Goal: Information Seeking & Learning: Find specific page/section

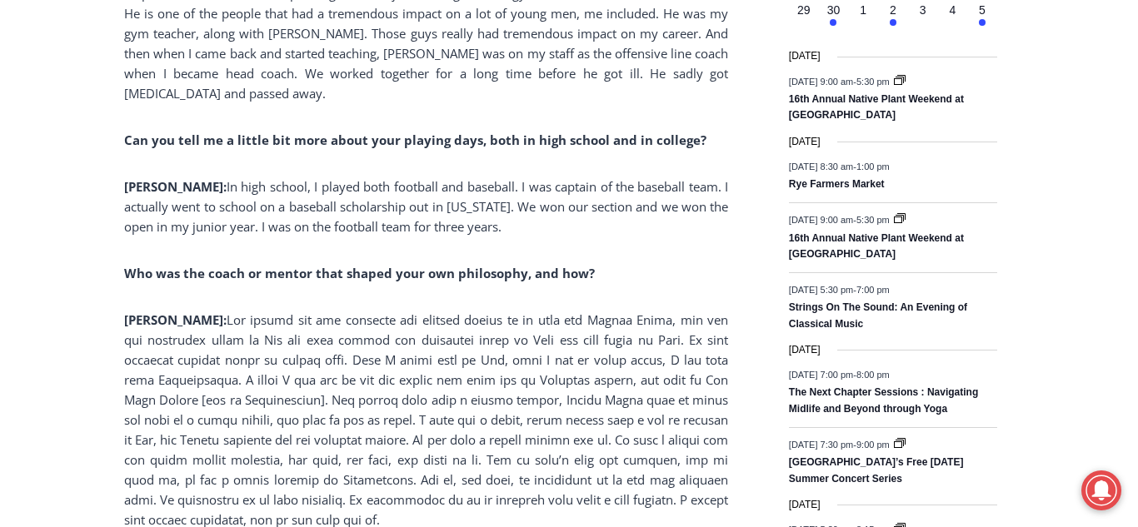
scroll to position [2126, 0]
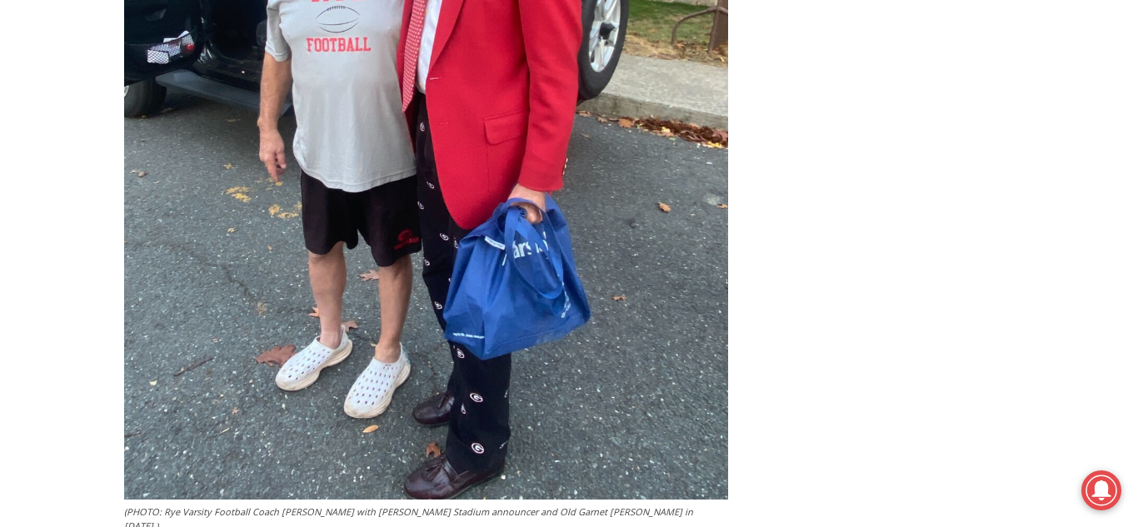
scroll to position [3510, 0]
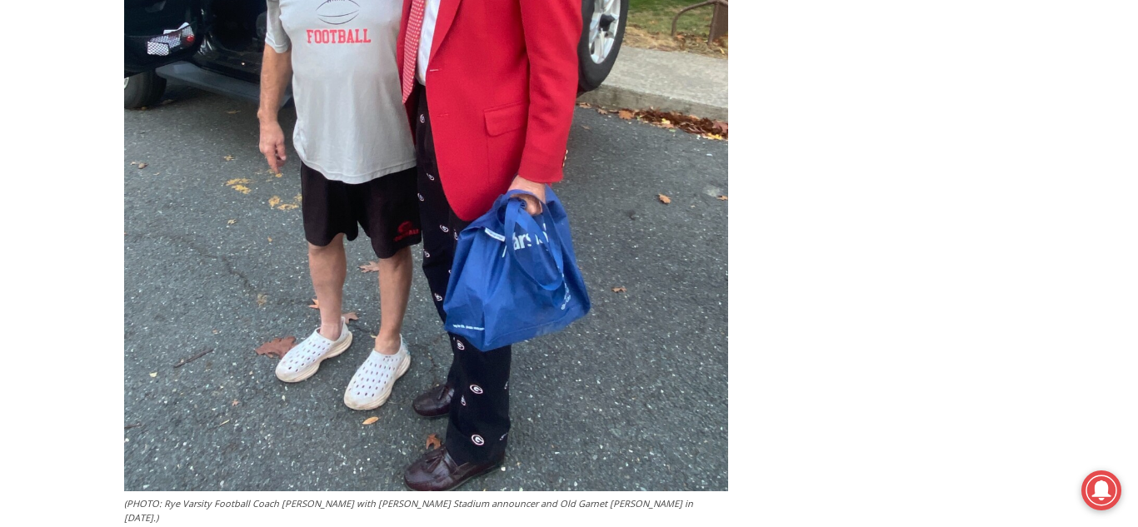
click at [92, 348] on div "Home > Sports > Sports Game Story > Boys Varsity Football > Rye High’s Dino Gar…" at bounding box center [569, 371] width 1138 height 6873
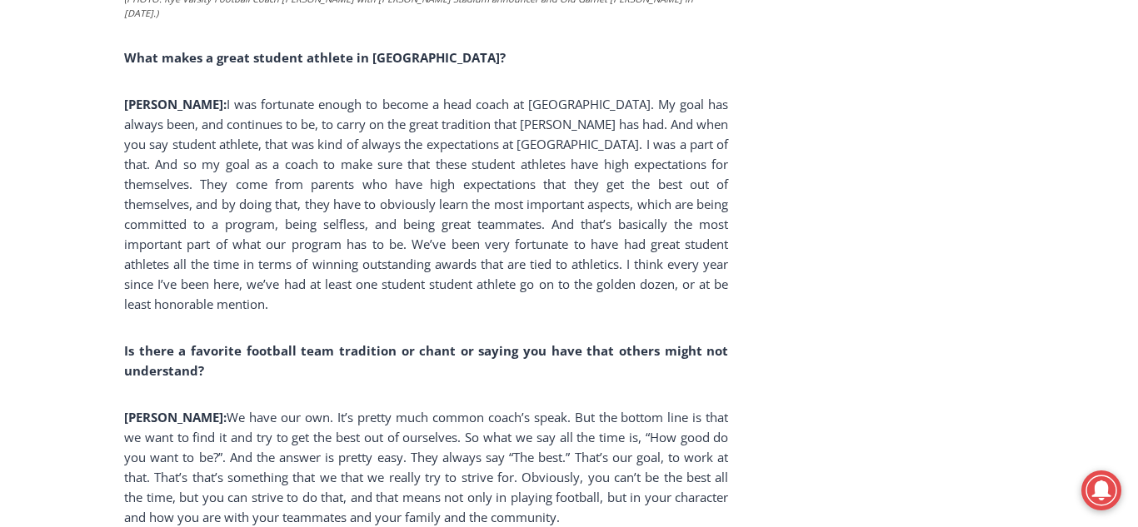
scroll to position [4016, 0]
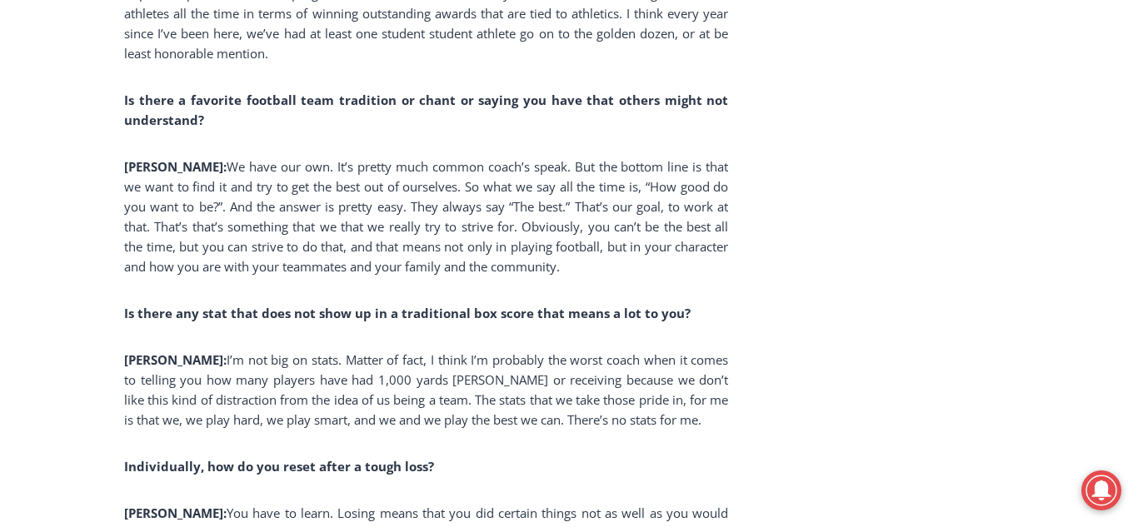
scroll to position [4272, 0]
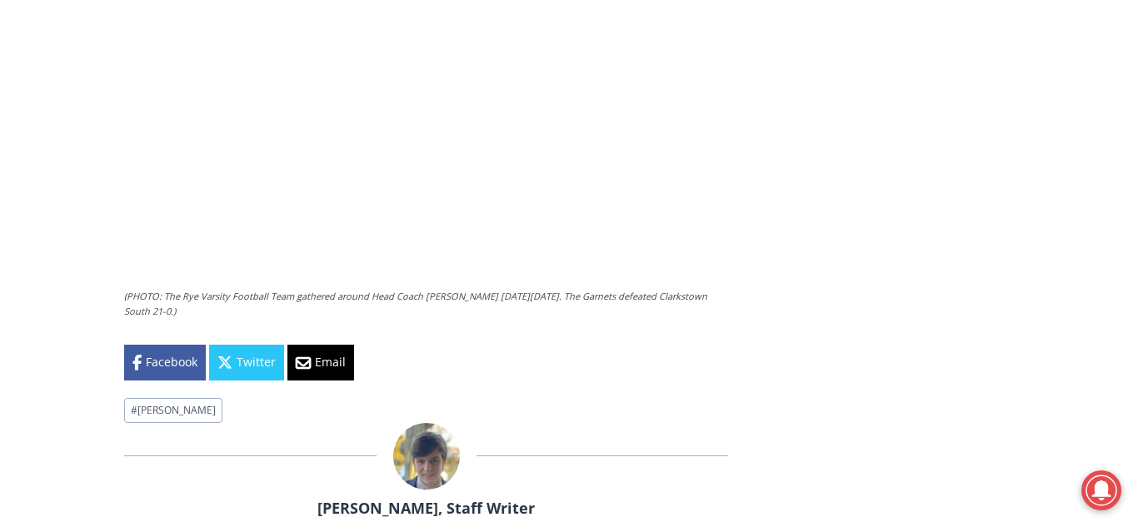
scroll to position [5373, 0]
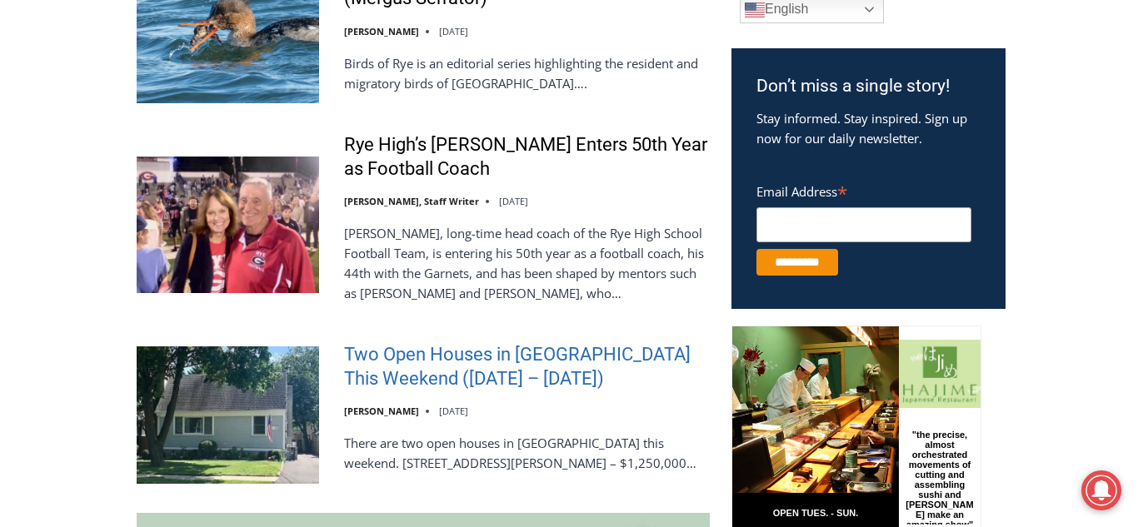
click at [481, 346] on link "Two Open Houses in [GEOGRAPHIC_DATA] This Weekend ([DATE] – [DATE])" at bounding box center [527, 366] width 366 height 47
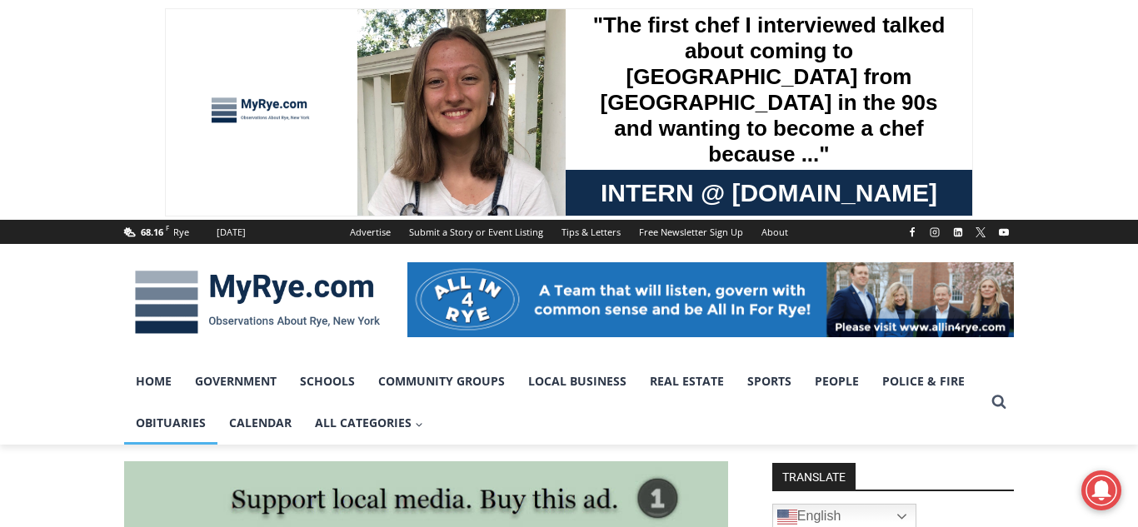
click at [181, 429] on link "Obituaries" at bounding box center [170, 423] width 93 height 42
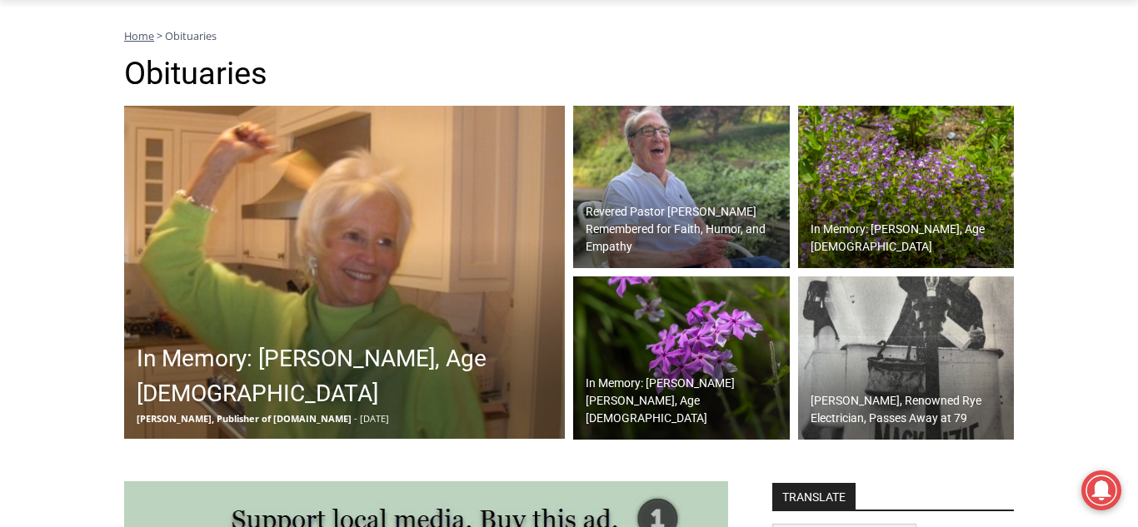
scroll to position [450, 0]
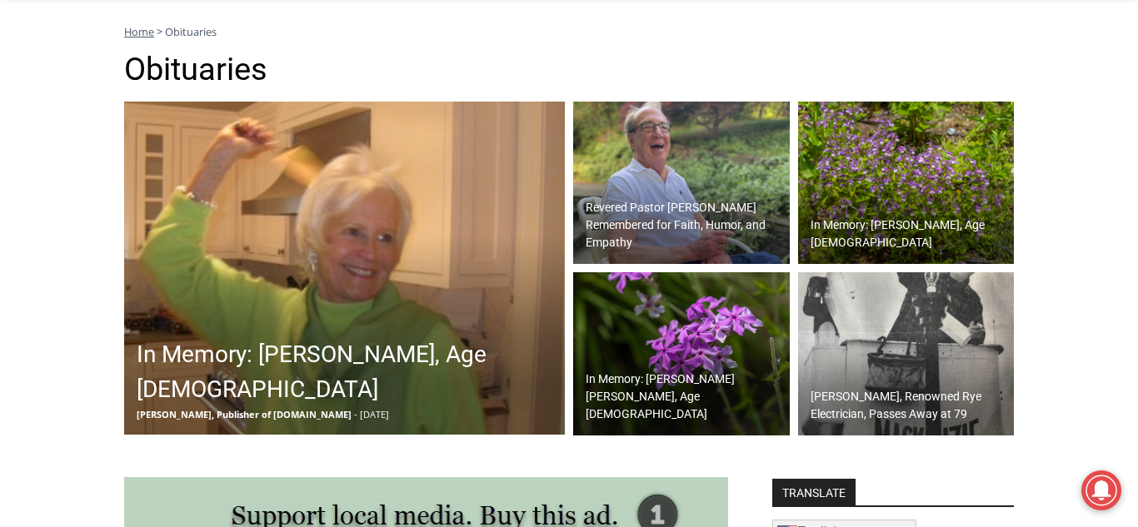
click at [277, 349] on h2 "In Memory: Barbara de Frondeville, Age 88" at bounding box center [349, 372] width 424 height 70
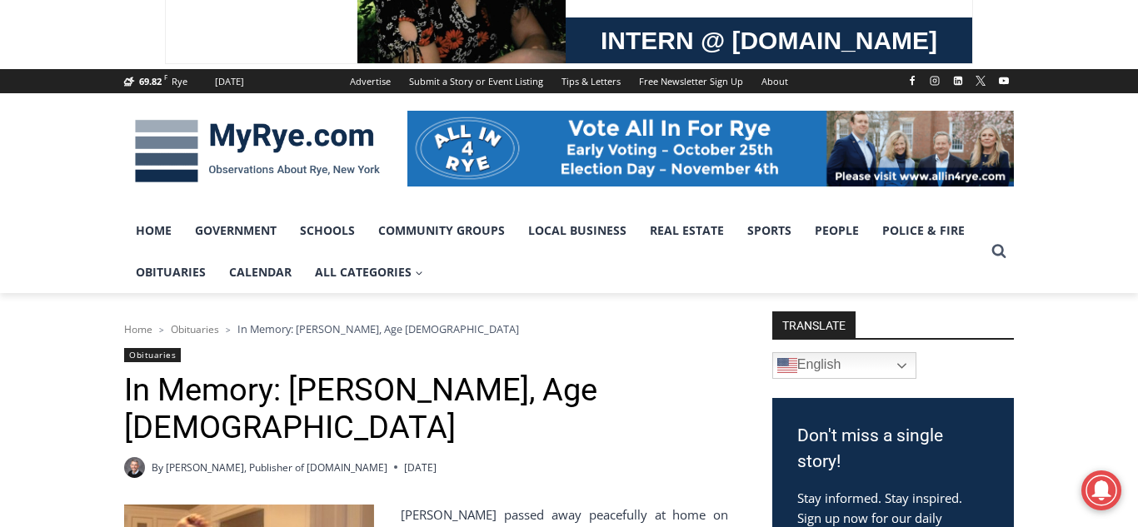
scroll to position [118, 0]
